Goal: Navigation & Orientation: Find specific page/section

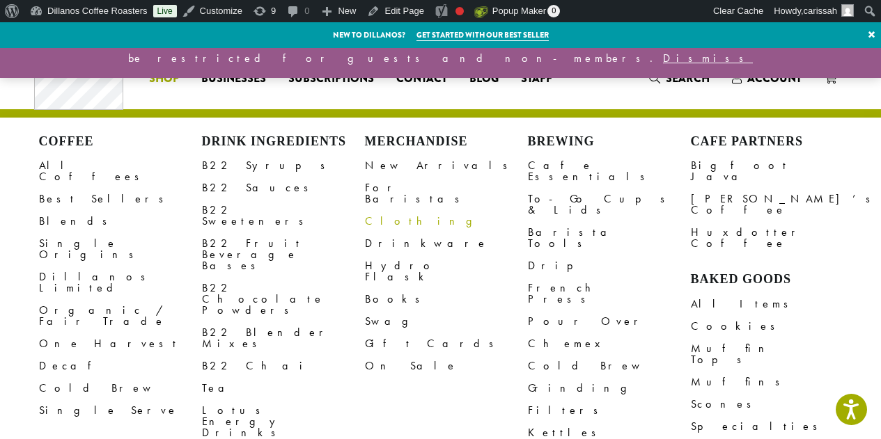
click at [390, 210] on link "Clothing" at bounding box center [446, 221] width 163 height 22
